Goal: Check status: Check status

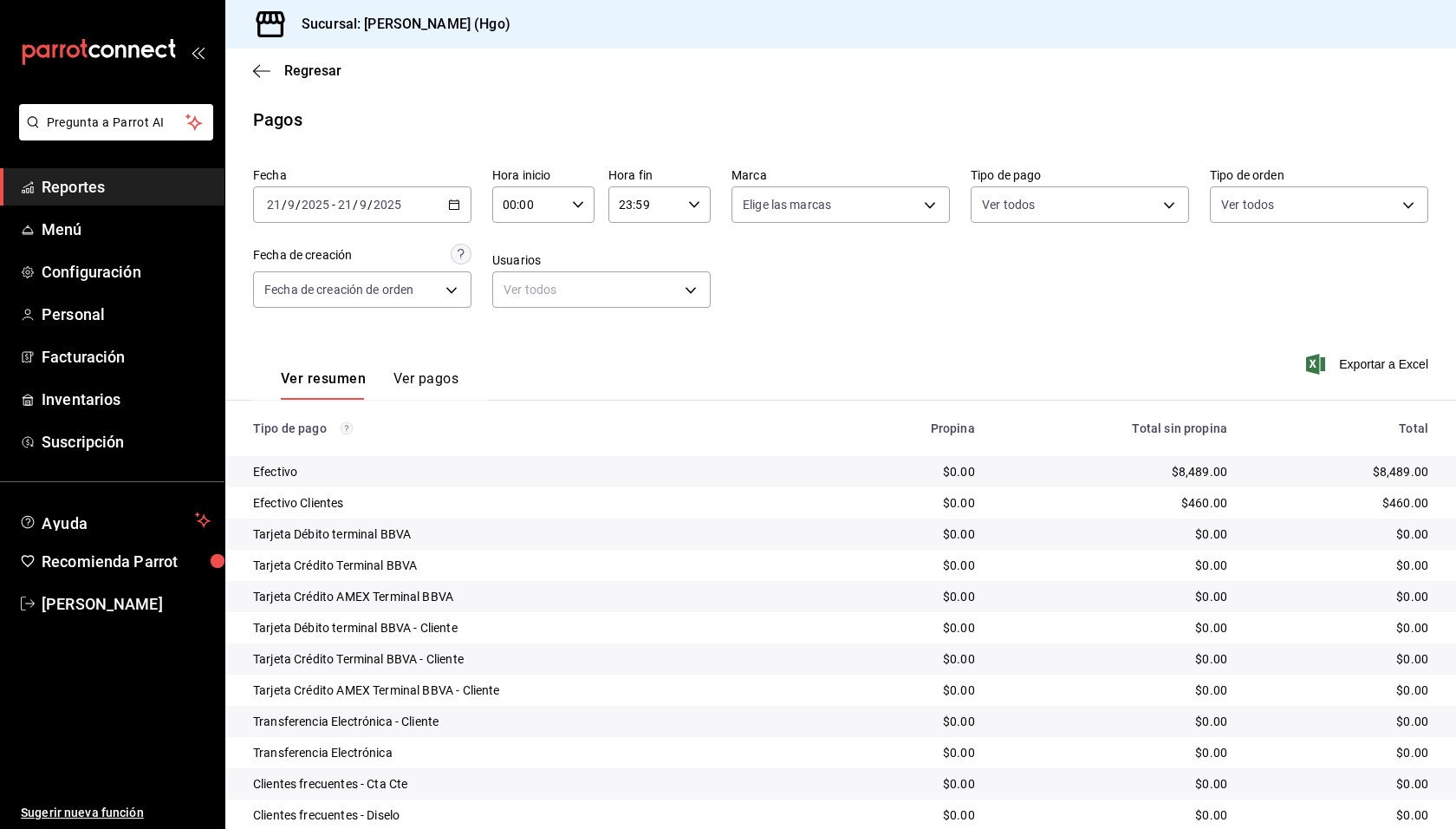
scroll to position [217, 0]
click at [311, 74] on span "Regresar" at bounding box center [312, 70] width 57 height 16
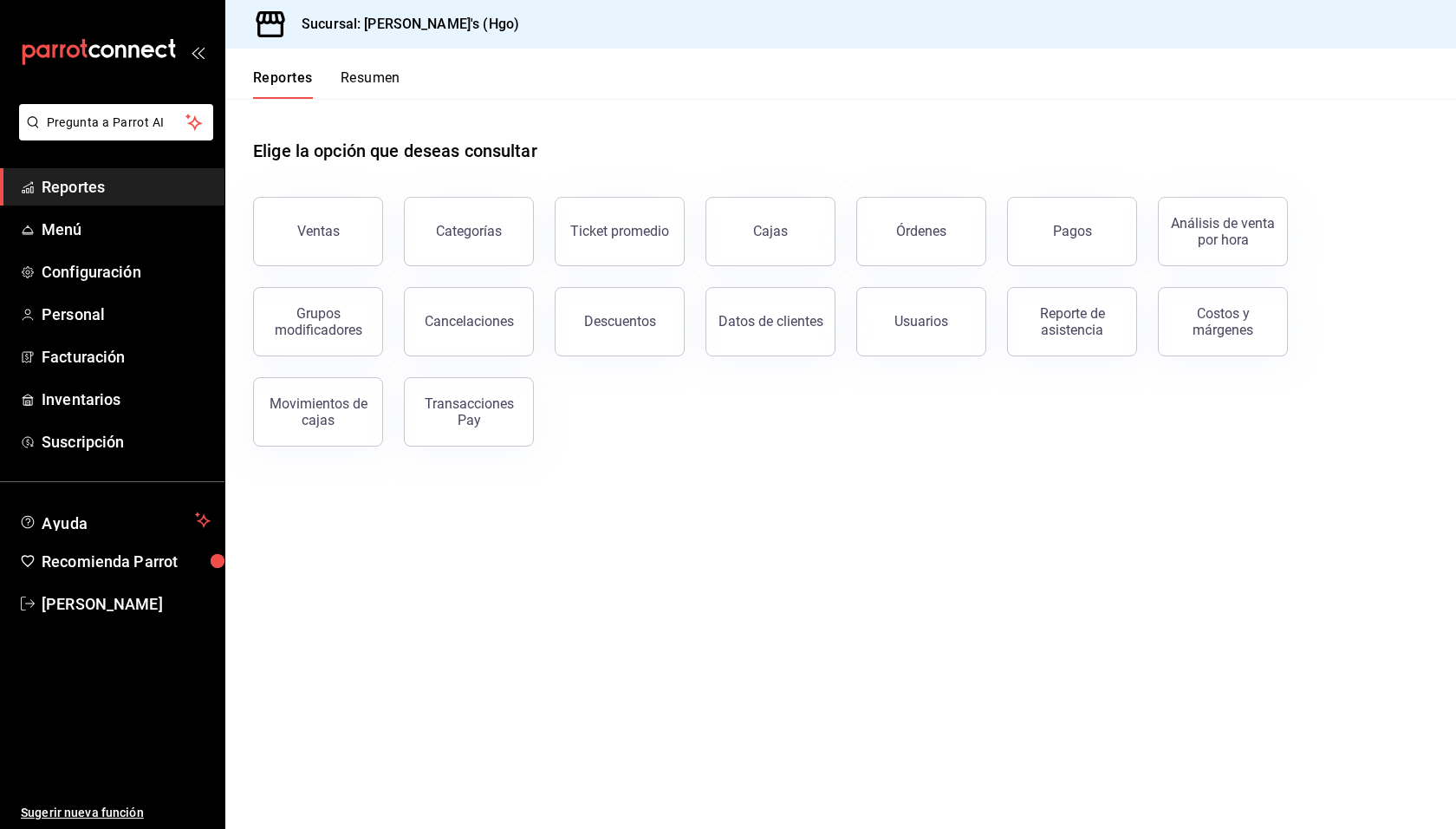
click at [372, 74] on button "Resumen" at bounding box center [371, 84] width 60 height 30
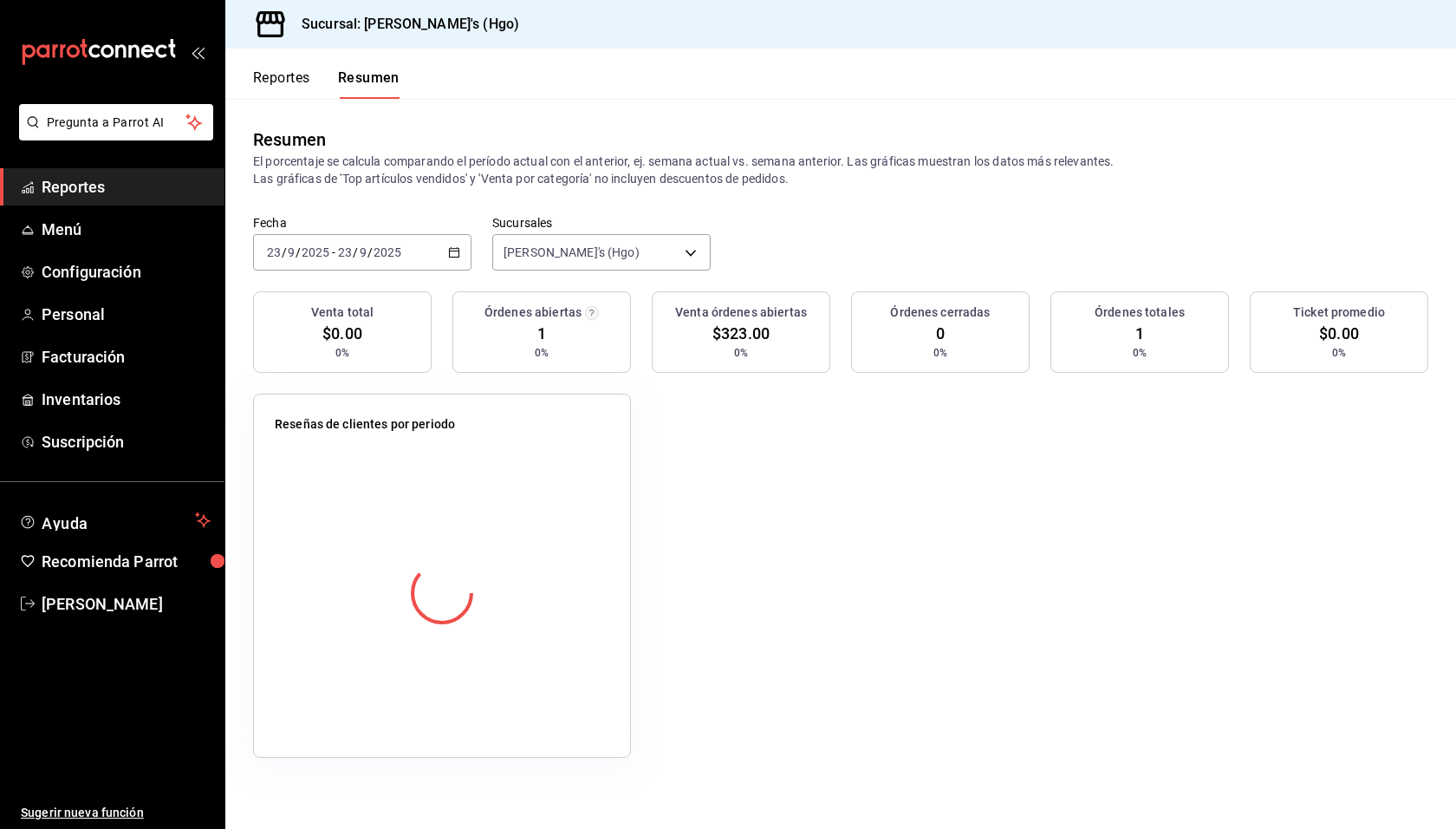
click at [292, 83] on button "Reportes" at bounding box center [281, 84] width 57 height 30
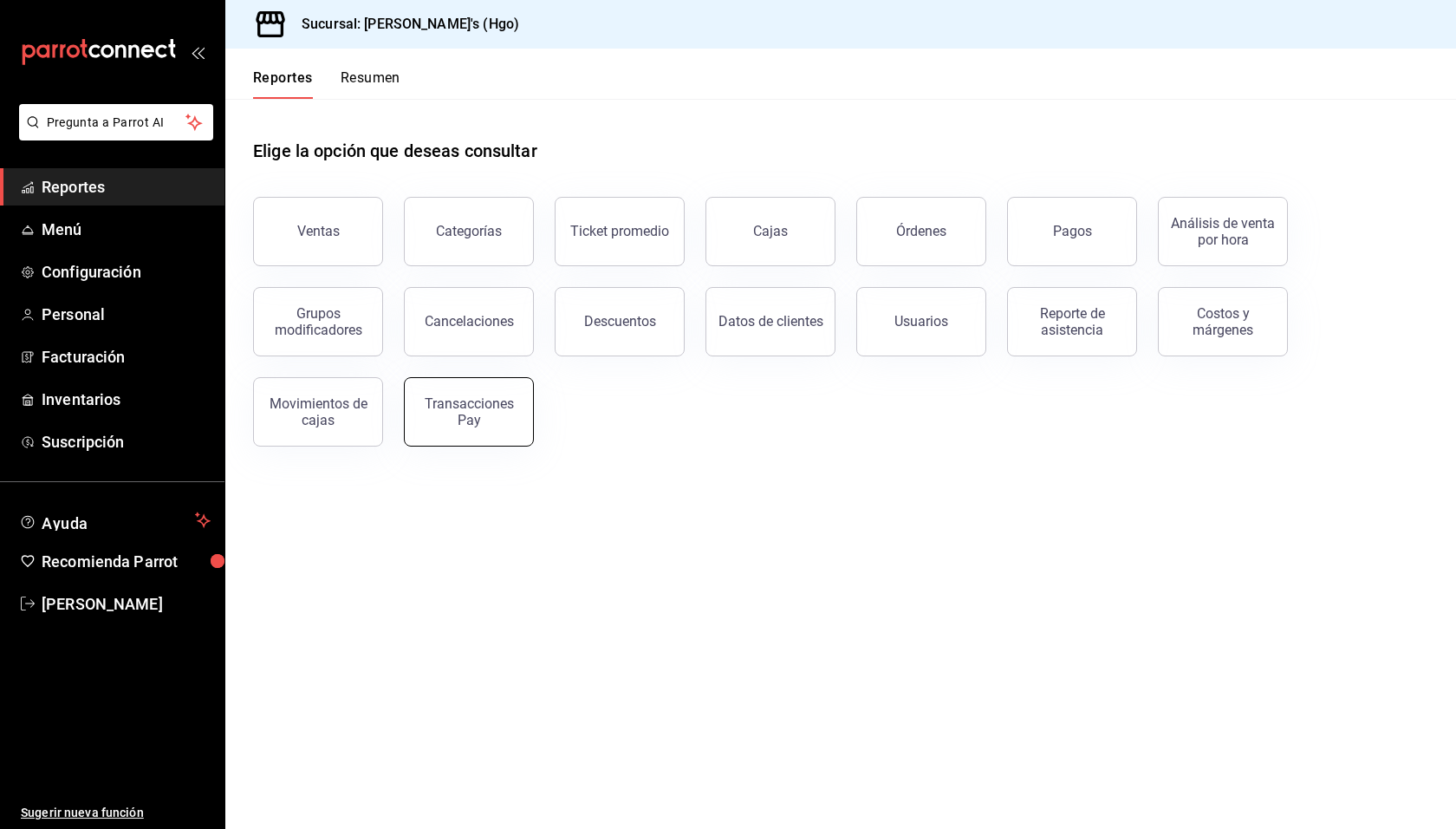
click at [471, 402] on div "Transacciones Pay" at bounding box center [469, 411] width 108 height 33
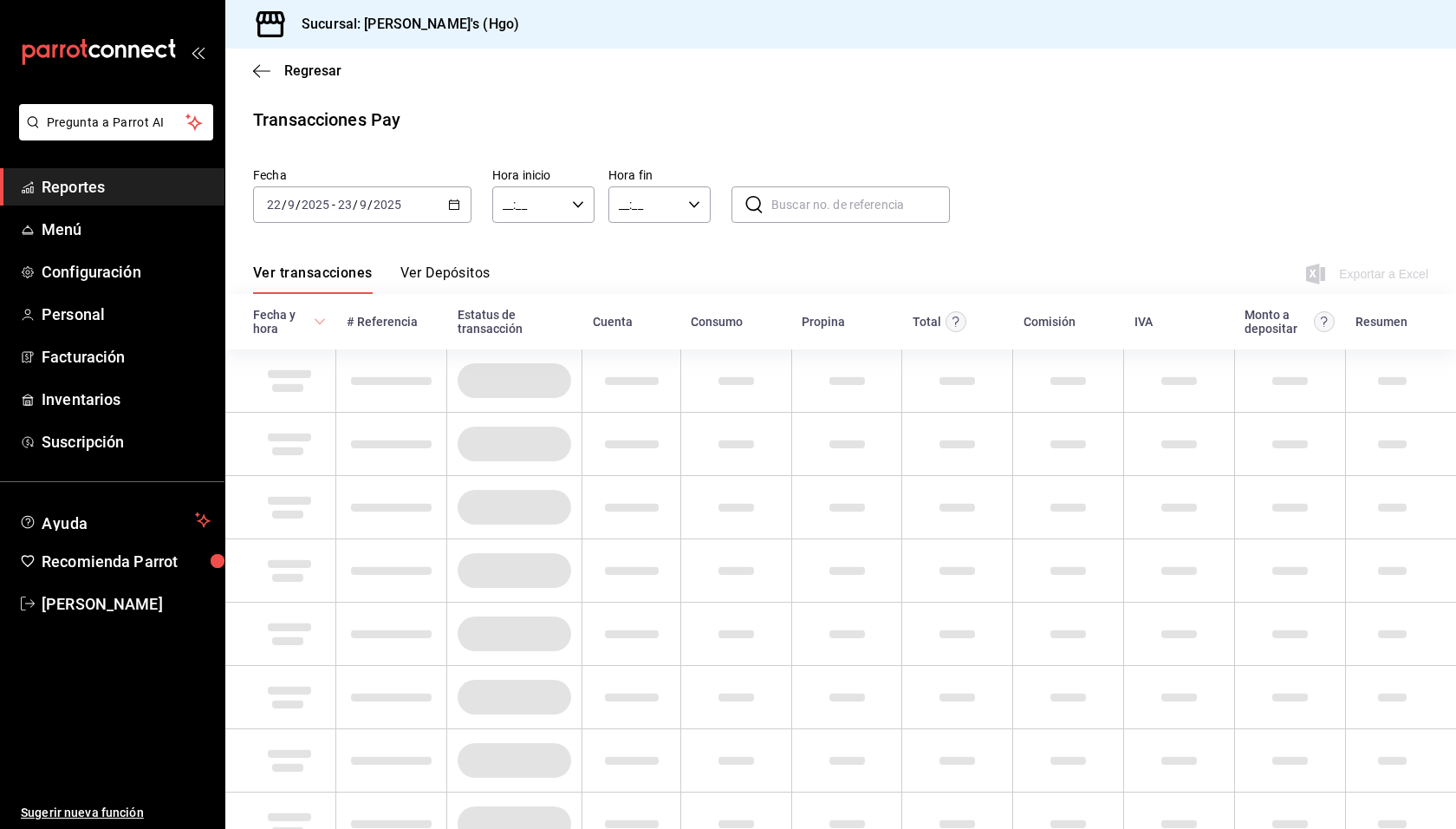
type input "00:00"
type input "23:59"
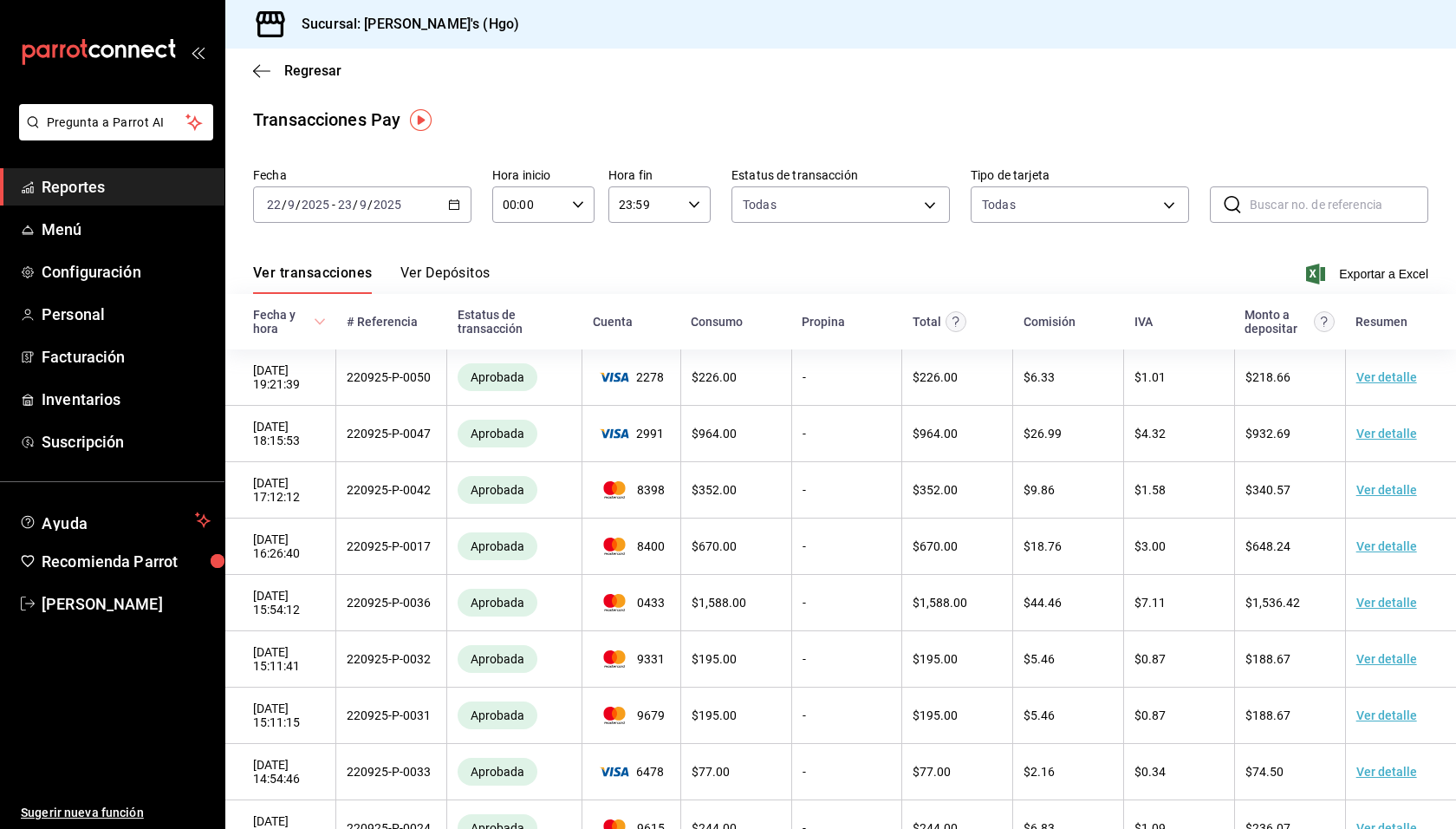
click at [442, 278] on button "Ver Depósitos" at bounding box center [446, 279] width 91 height 30
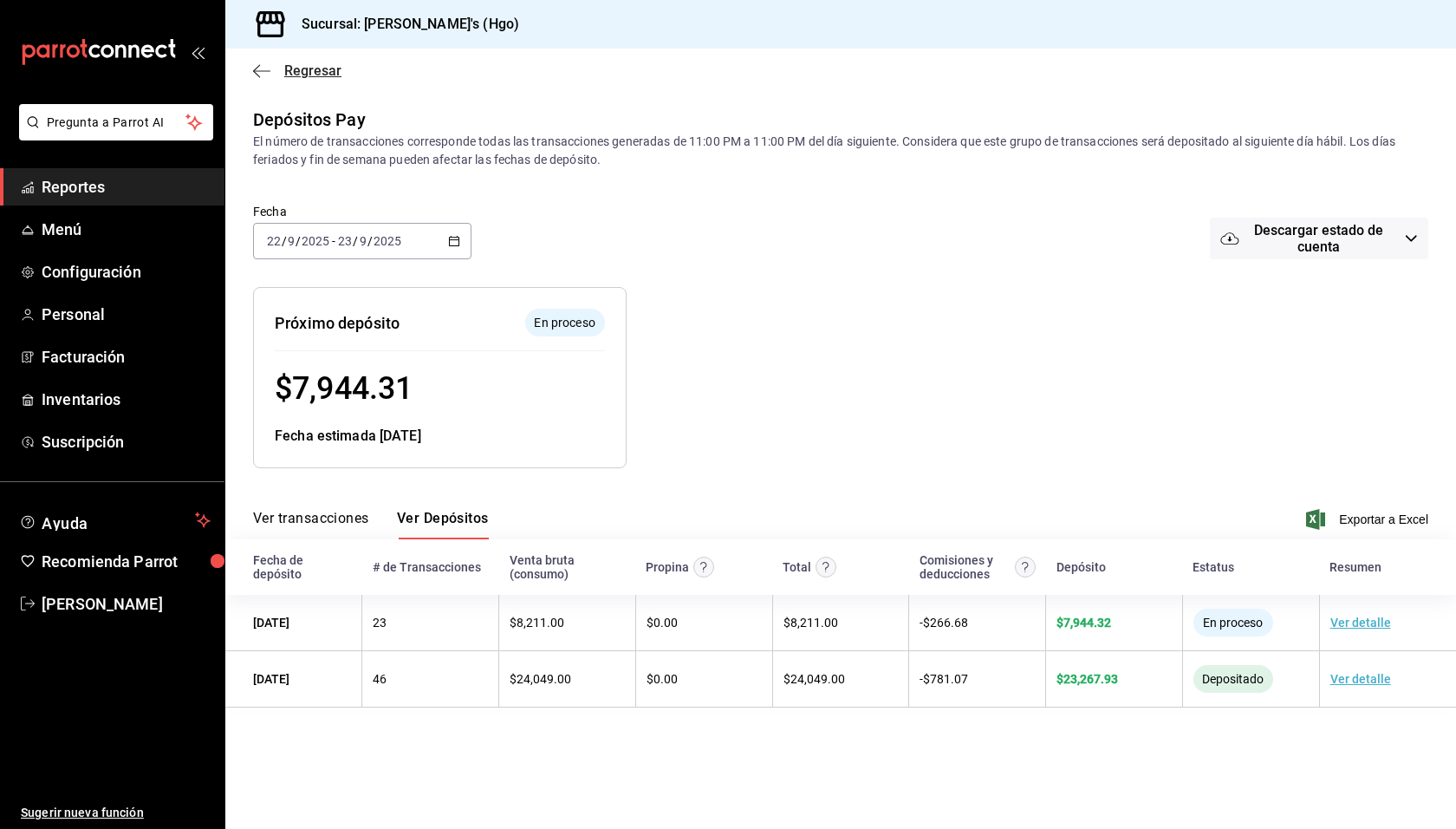
click at [273, 67] on span "Regresar" at bounding box center [298, 70] width 89 height 16
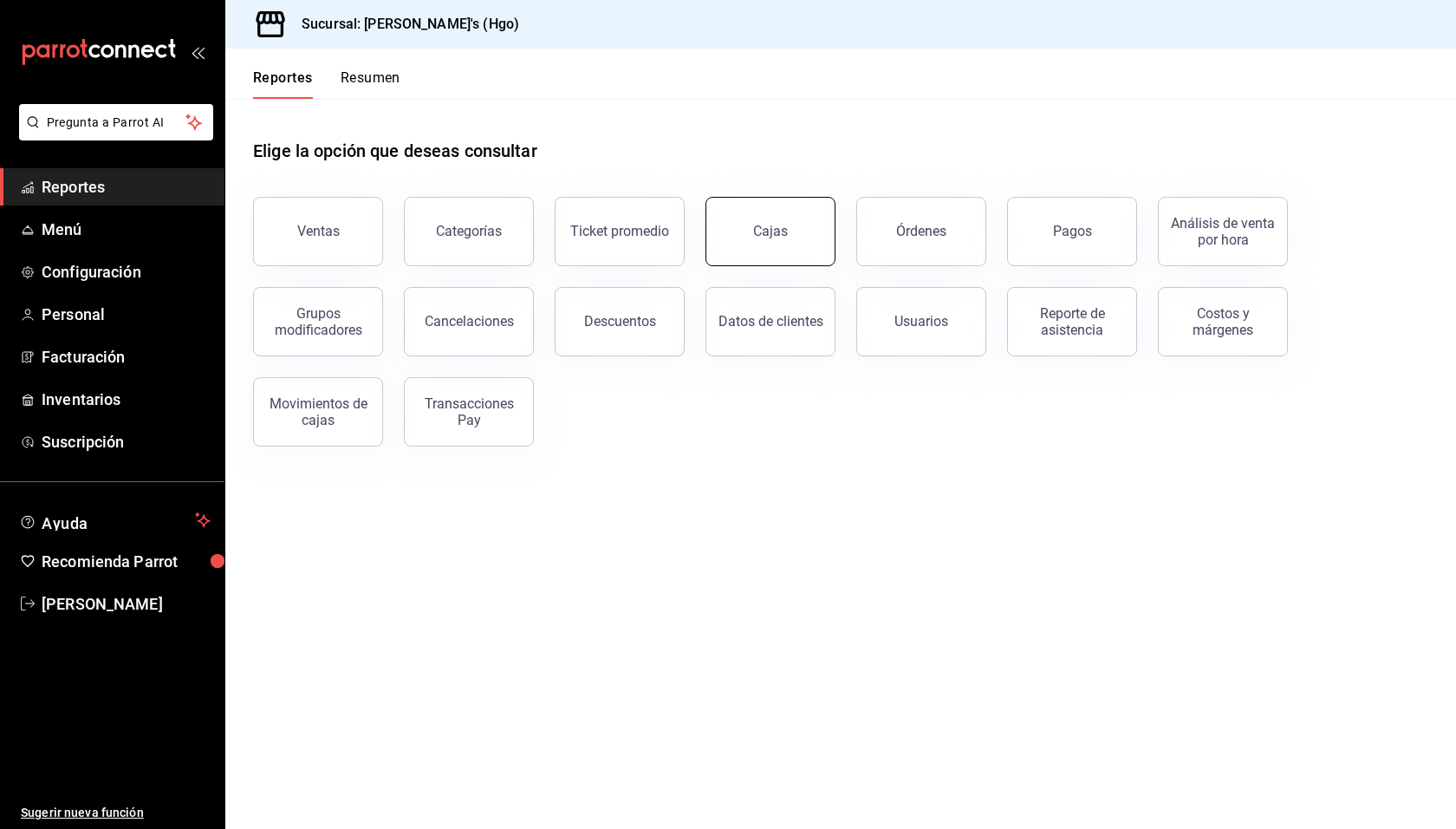
click at [754, 221] on link "Cajas" at bounding box center [770, 231] width 130 height 69
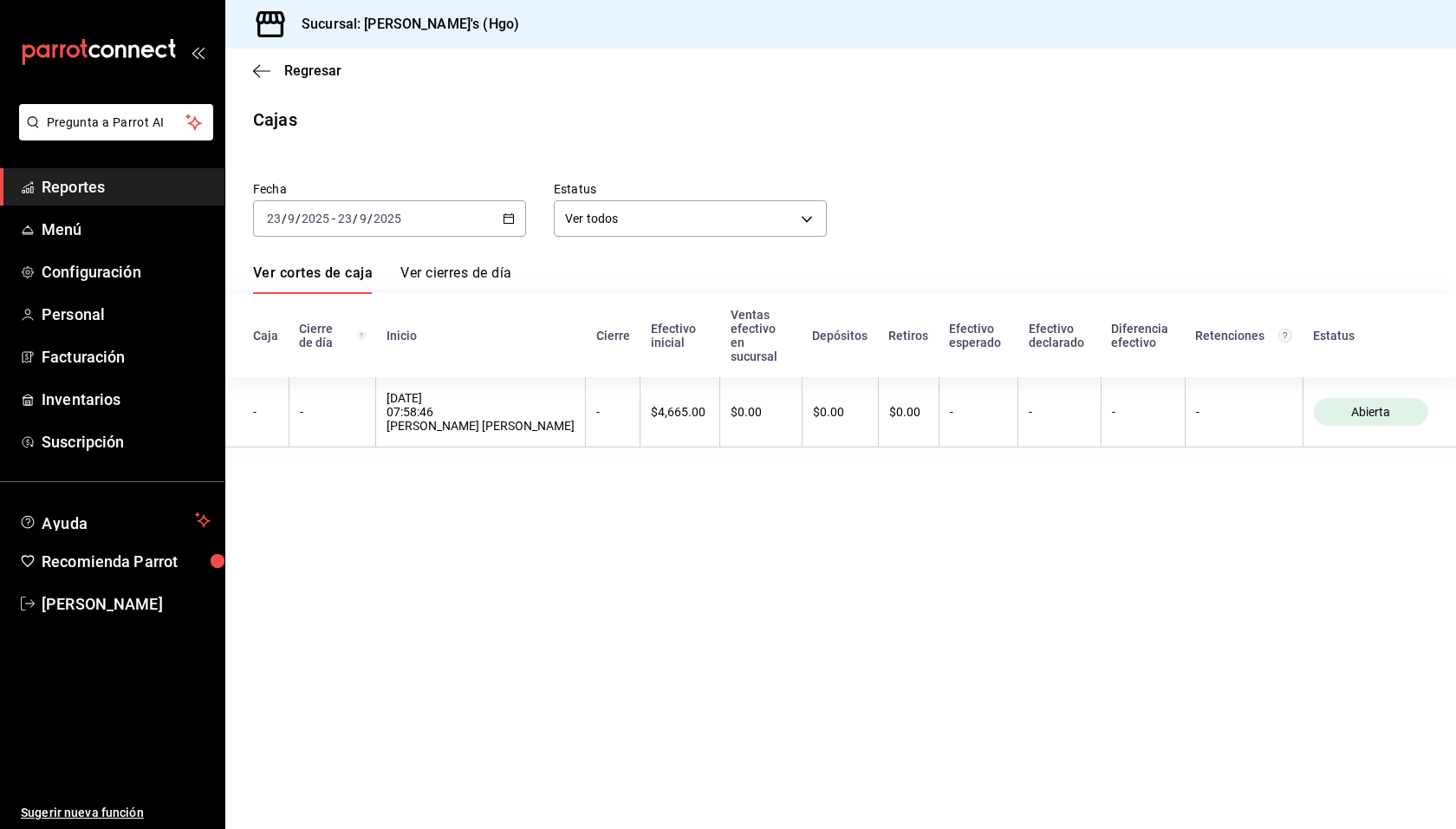
click at [359, 212] on input "9" at bounding box center [363, 219] width 9 height 13
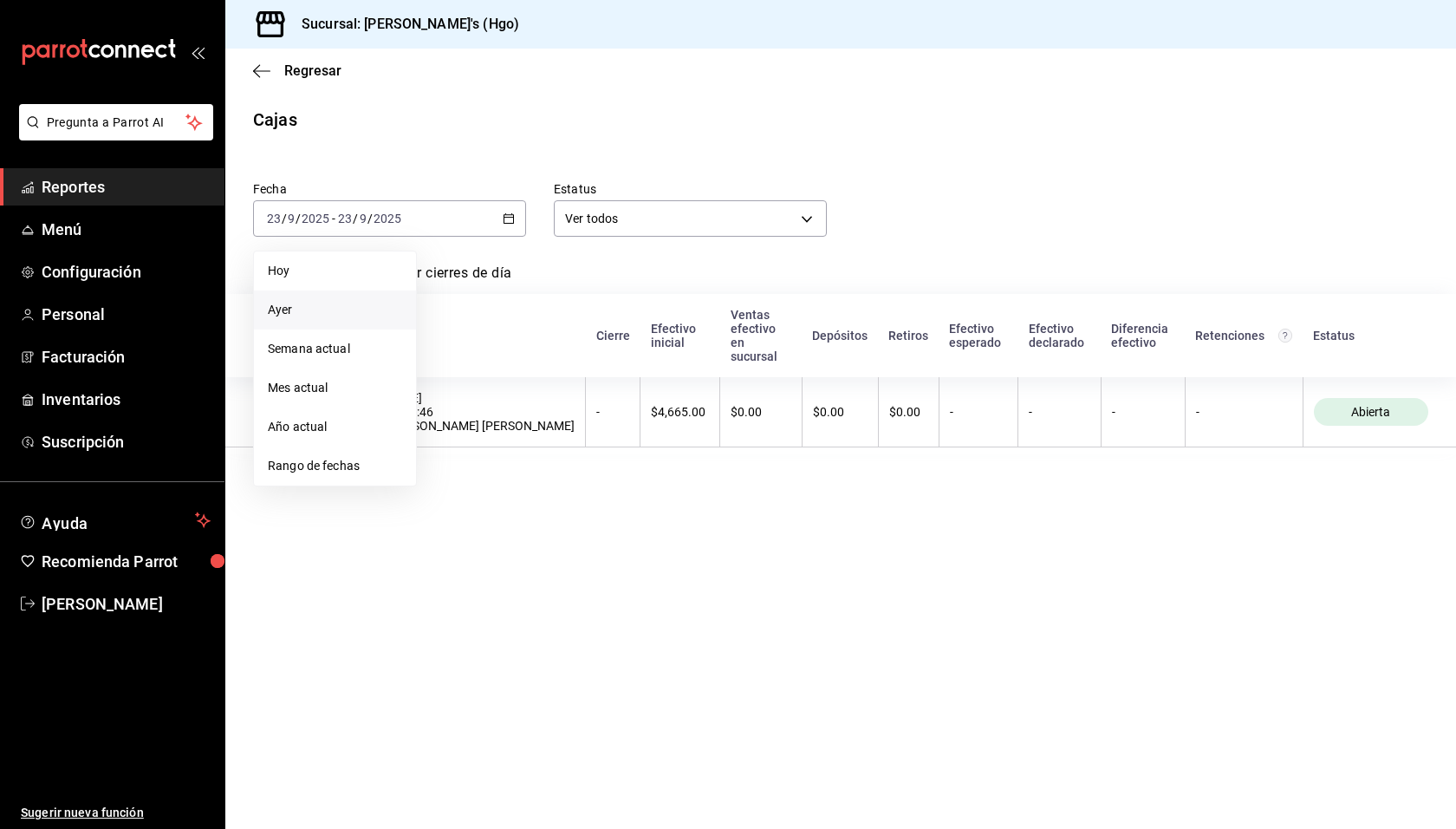
click at [334, 303] on span "Ayer" at bounding box center [335, 309] width 135 height 18
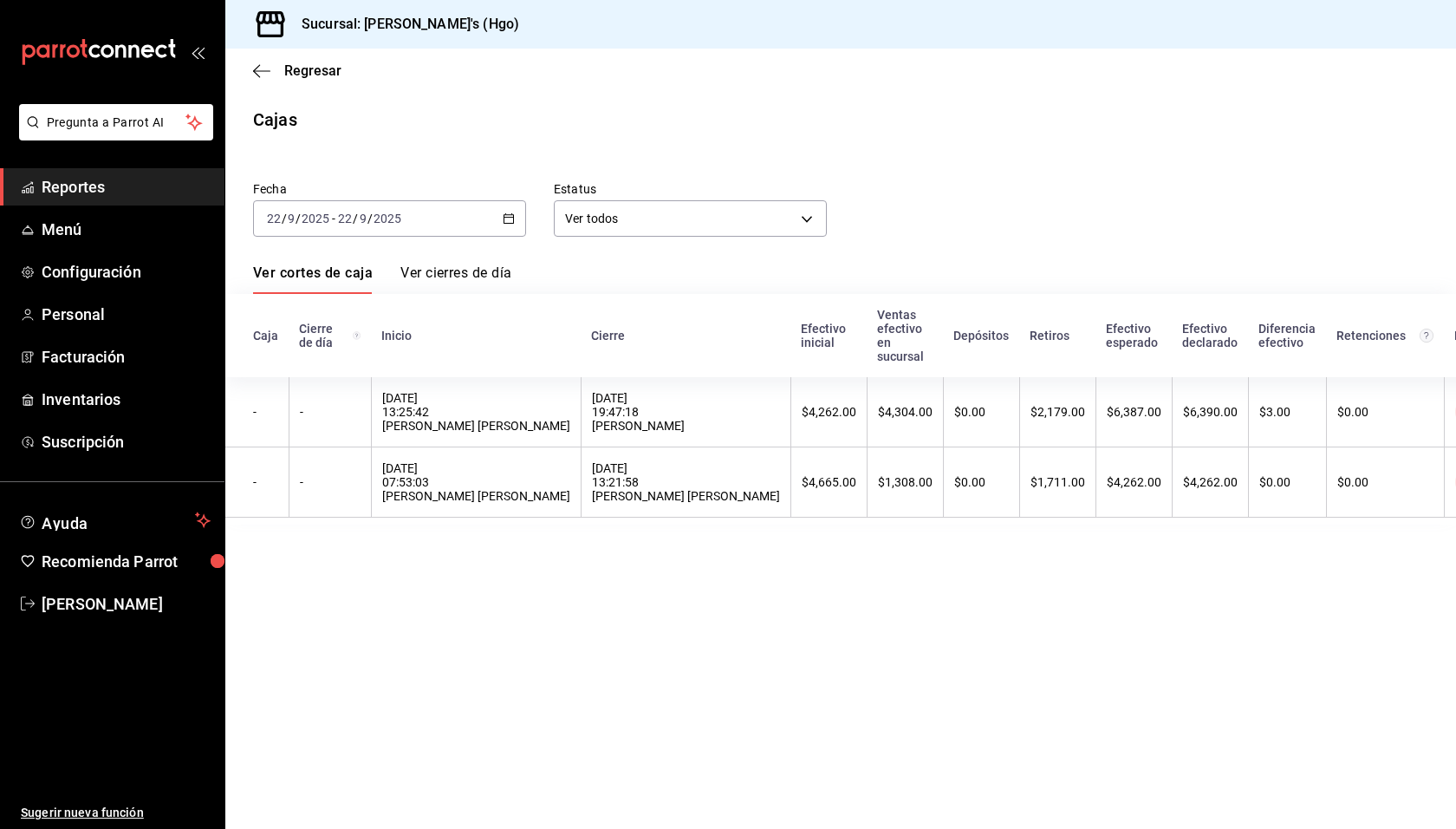
click at [986, 238] on div "Fecha 2025-09-22 22 / 9 / 2025 - 2025-09-22 22 / 9 / 2025 Estatus Ver todos ALL…" at bounding box center [841, 343] width 1176 height 364
